Goal: Task Accomplishment & Management: Complete application form

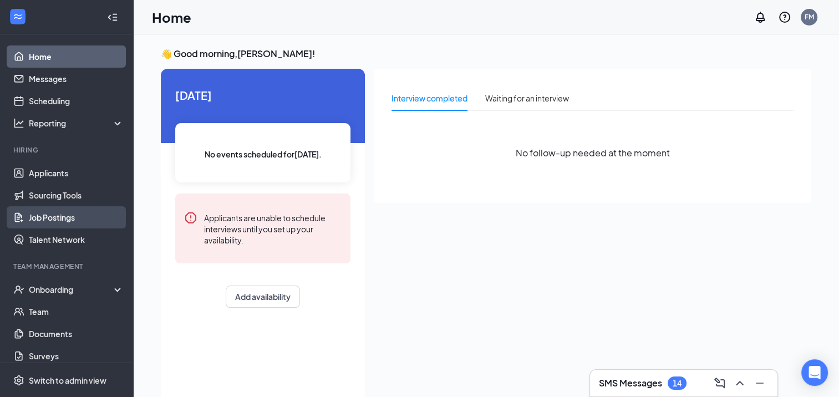
scroll to position [3, 0]
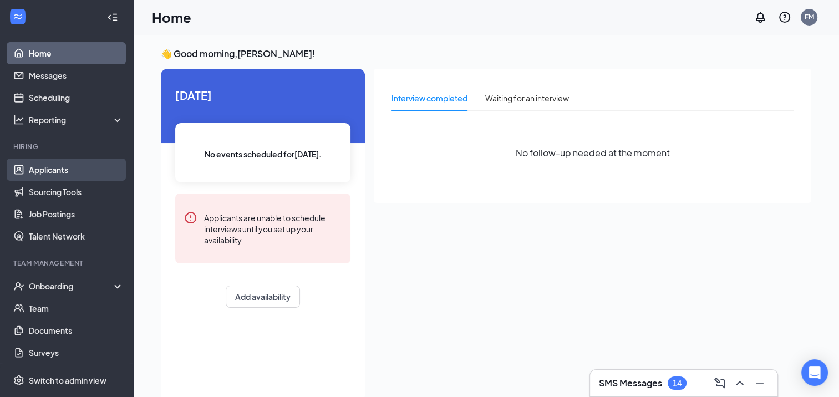
click at [56, 171] on link "Applicants" at bounding box center [76, 170] width 95 height 22
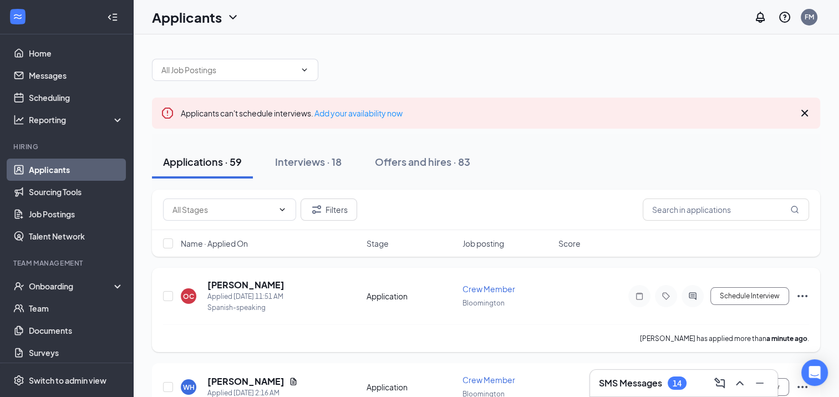
click at [806, 292] on icon "Ellipses" at bounding box center [802, 295] width 13 height 13
click at [721, 316] on p "[PERSON_NAME] as hired" at bounding box center [751, 318] width 95 height 11
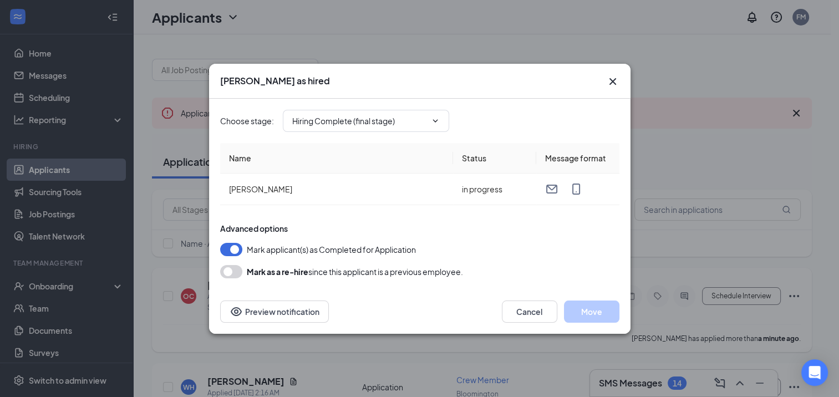
type input "Hiring Complete (final stage)"
click at [433, 116] on icon "ChevronDown" at bounding box center [435, 120] width 9 height 9
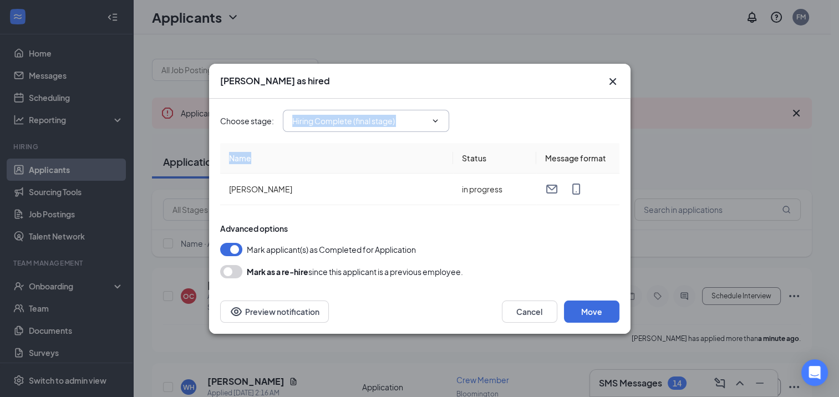
click at [433, 116] on icon "ChevronDown" at bounding box center [435, 120] width 9 height 9
click at [590, 310] on button "Move" at bounding box center [591, 312] width 55 height 22
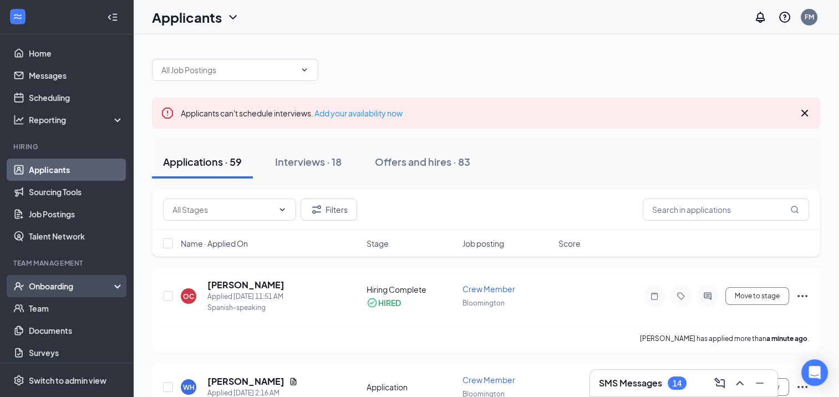
click at [51, 284] on div "Onboarding" at bounding box center [71, 286] width 85 height 11
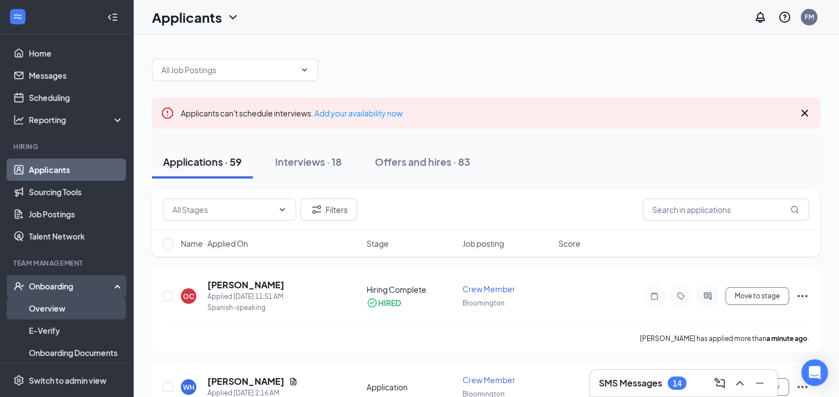
click at [47, 309] on link "Overview" at bounding box center [76, 308] width 95 height 22
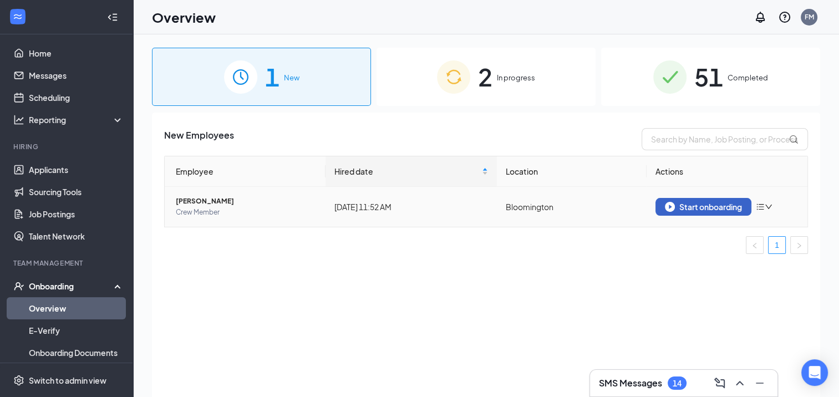
click at [700, 206] on div "Start onboarding" at bounding box center [703, 207] width 77 height 10
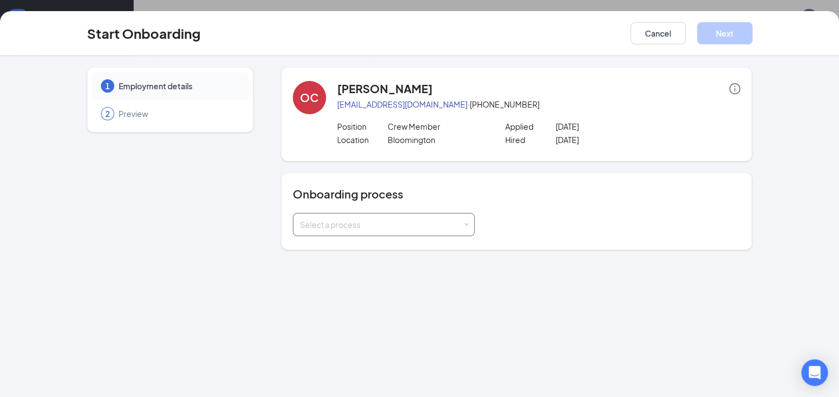
click at [404, 232] on div "Select a process" at bounding box center [383, 224] width 167 height 22
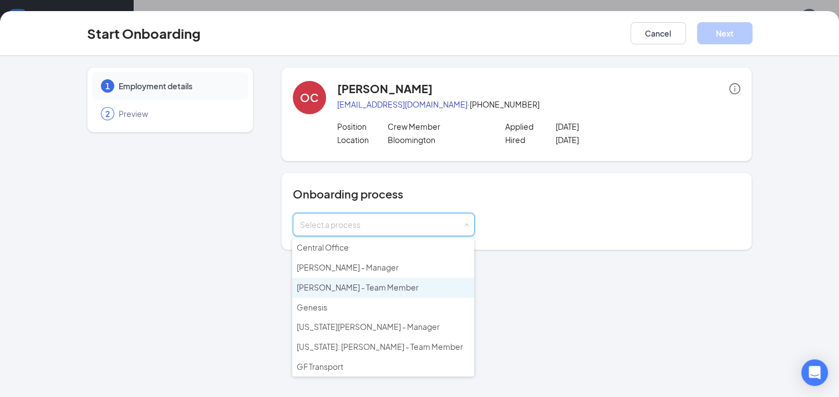
click at [324, 286] on span "[PERSON_NAME] - Team Member" at bounding box center [358, 287] width 122 height 10
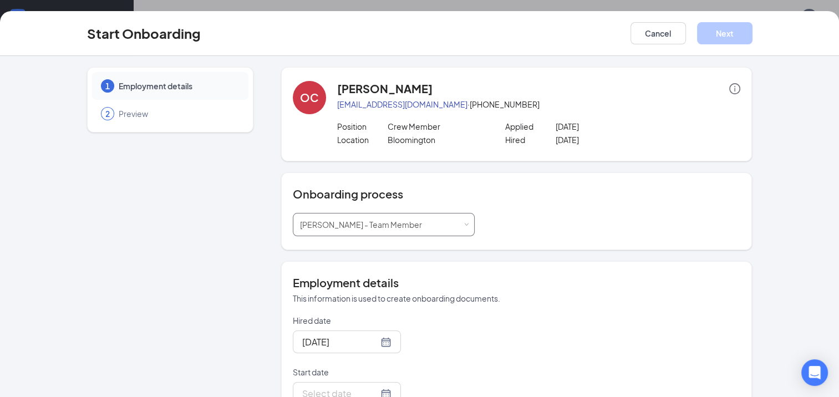
scroll to position [84, 0]
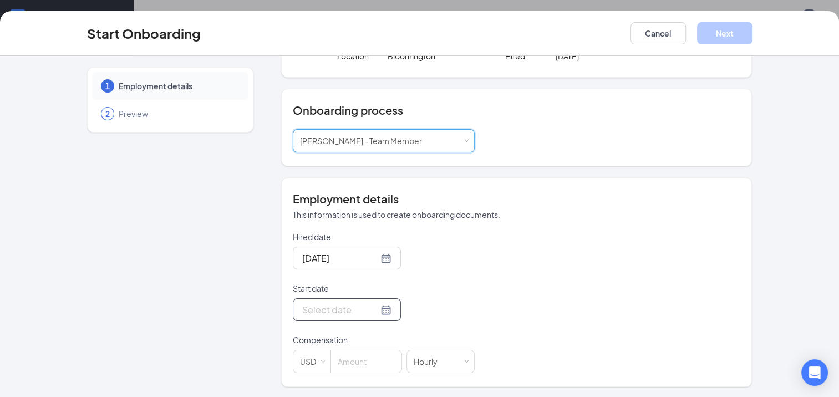
click at [316, 311] on input "Start date" at bounding box center [340, 310] width 76 height 14
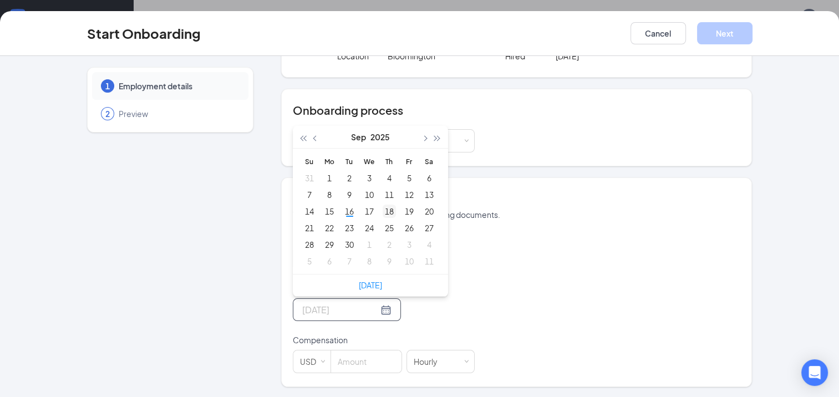
type input "[DATE]"
click at [383, 211] on div "18" at bounding box center [389, 211] width 13 height 13
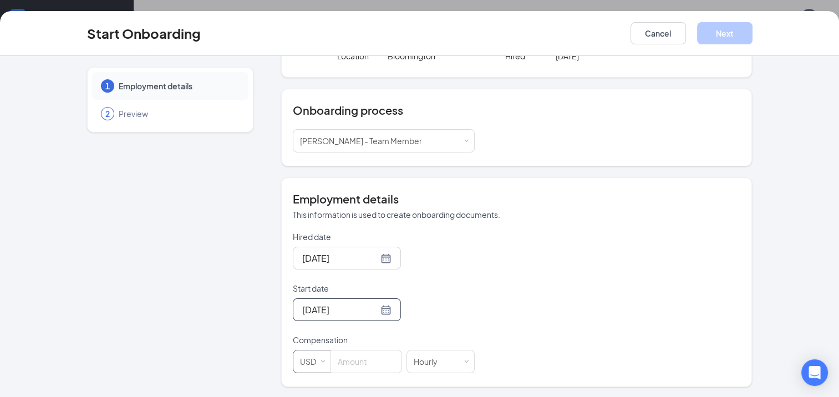
click at [302, 362] on div "USD" at bounding box center [312, 361] width 24 height 22
click at [347, 362] on input at bounding box center [366, 361] width 70 height 22
type input "14"
click at [723, 35] on button "Next" at bounding box center [724, 33] width 55 height 22
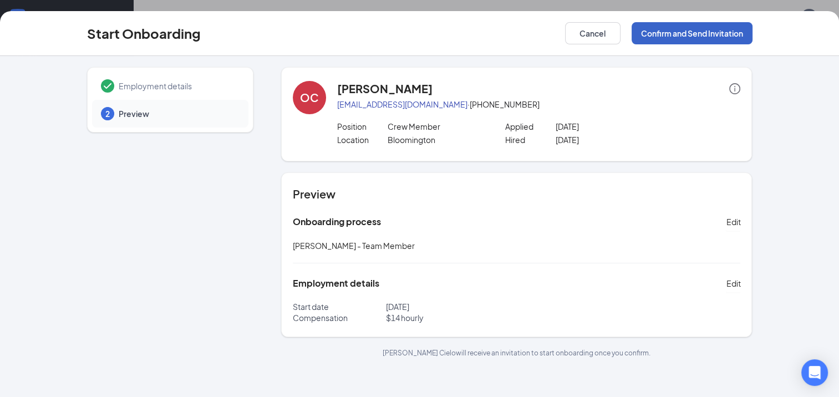
click at [684, 30] on button "Confirm and Send Invitation" at bounding box center [692, 33] width 121 height 22
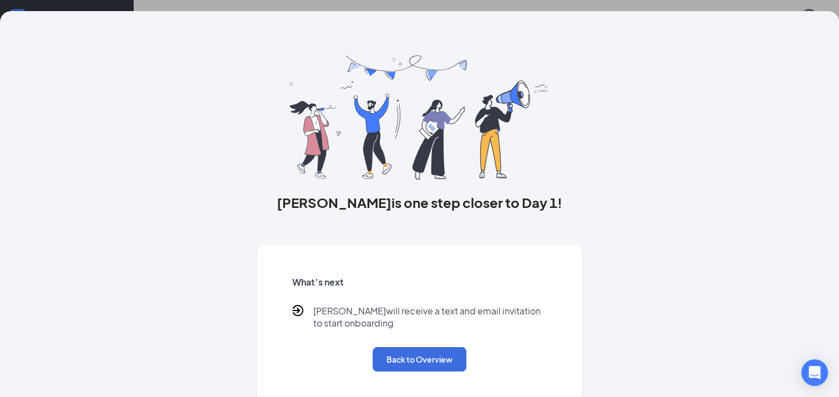
click at [779, 2] on div "[PERSON_NAME] is one step closer to Day 1! What’s next [PERSON_NAME] will recei…" at bounding box center [419, 198] width 839 height 397
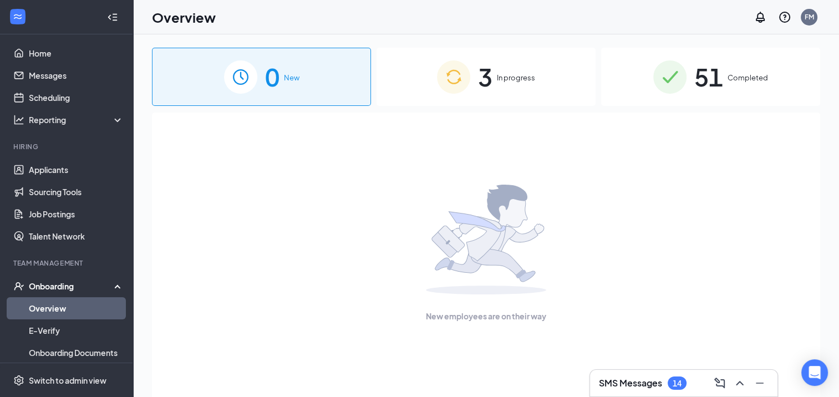
click at [62, 286] on div "Onboarding" at bounding box center [71, 286] width 85 height 11
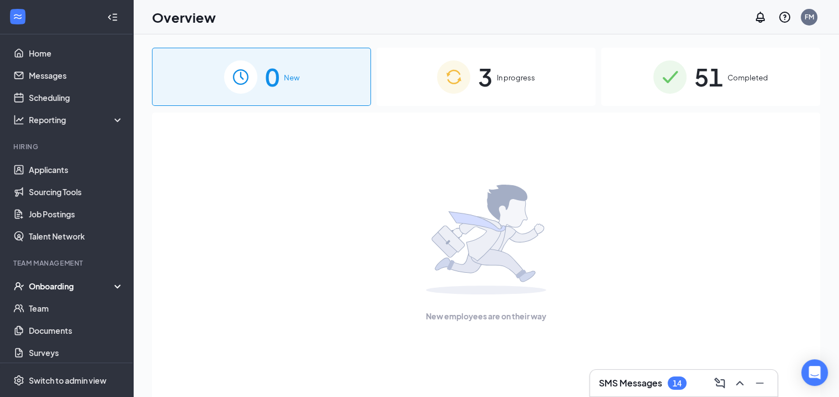
click at [484, 86] on span "3" at bounding box center [485, 77] width 14 height 38
